Goal: Task Accomplishment & Management: Use online tool/utility

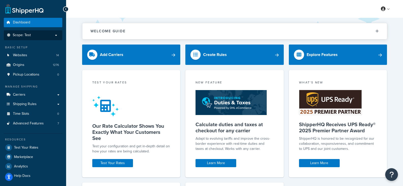
click at [55, 35] on p "Scope: Test" at bounding box center [33, 35] width 54 height 4
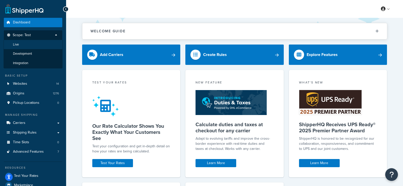
click at [32, 47] on li "Live" at bounding box center [33, 44] width 59 height 9
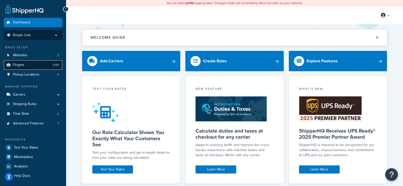
click at [41, 68] on link "Origins 1289" at bounding box center [33, 64] width 58 height 9
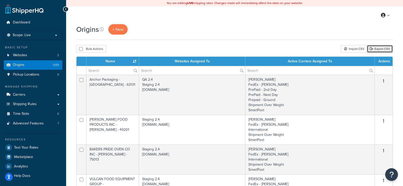
click at [390, 48] on link "Export CSV" at bounding box center [380, 49] width 26 height 8
